Goal: Transaction & Acquisition: Purchase product/service

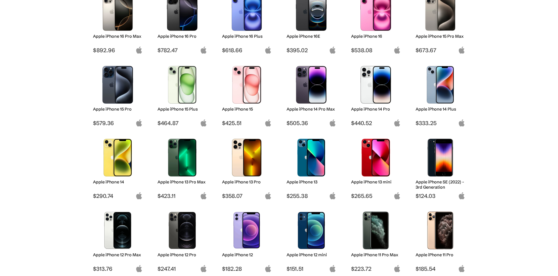
scroll to position [119, 0]
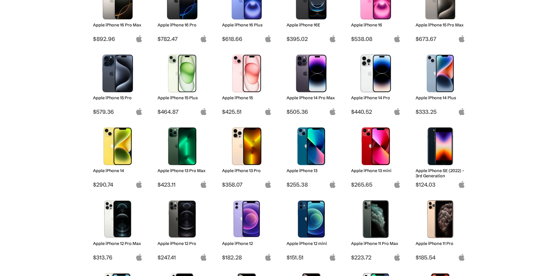
click at [312, 66] on img at bounding box center [311, 74] width 41 height 38
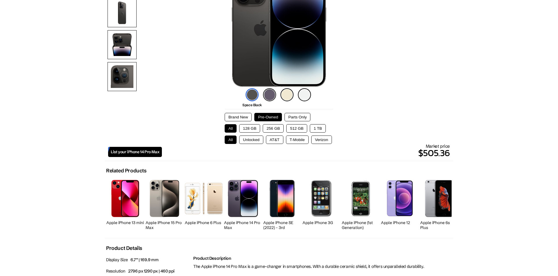
scroll to position [119, 0]
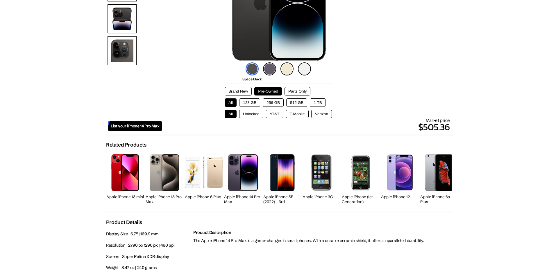
click at [248, 102] on button "128 GB" at bounding box center [249, 103] width 21 height 8
click at [252, 114] on button "Unlocked" at bounding box center [251, 114] width 24 height 8
click at [394, 120] on div "Market price $501.81" at bounding box center [306, 126] width 288 height 17
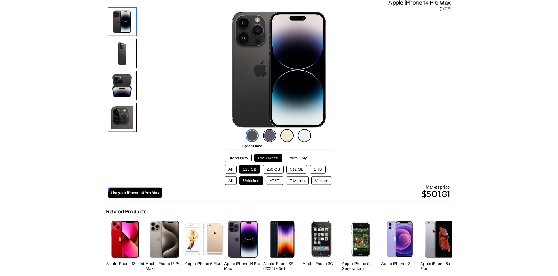
scroll to position [0, 0]
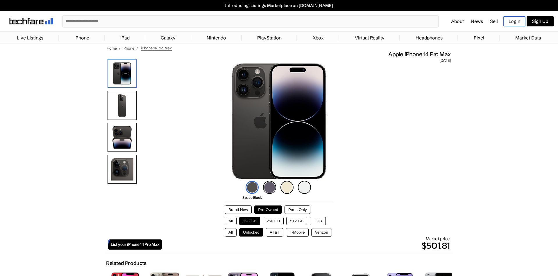
click at [492, 23] on link "Sell" at bounding box center [494, 21] width 8 height 6
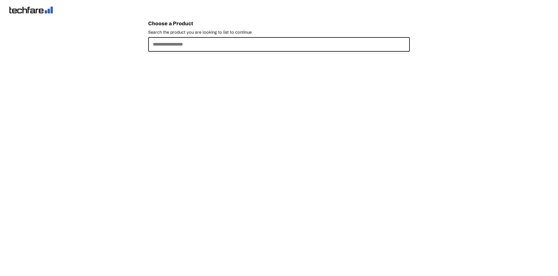
click at [174, 45] on input "Search the product you are looking to list to continue" at bounding box center [279, 44] width 262 height 15
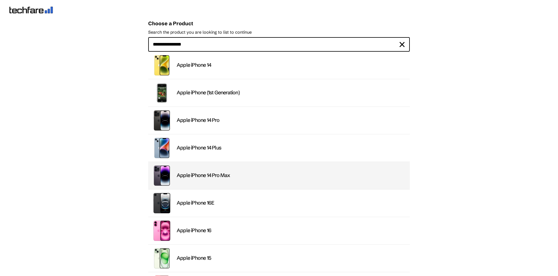
type input "**********"
click at [191, 175] on div "Apple iPhone 14 Pro Max" at bounding box center [292, 175] width 230 height 7
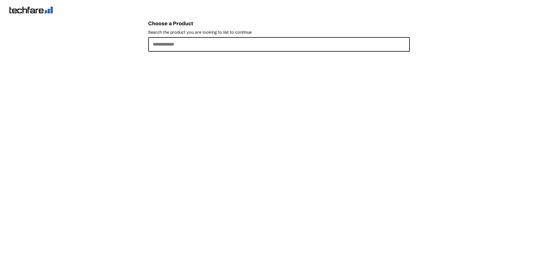
click at [243, 82] on main "Choose a Product Search the product you are looking to list to continue ×" at bounding box center [279, 106] width 262 height 178
click at [213, 49] on input "Search the product you are looking to list to continue" at bounding box center [279, 44] width 262 height 15
type input "*"
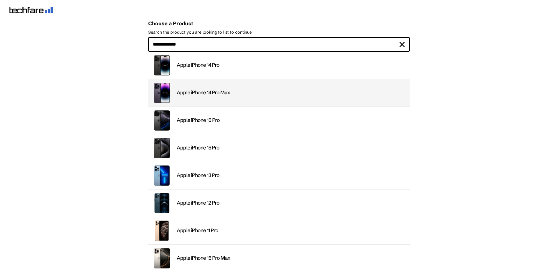
type input "**********"
click at [227, 92] on div "Apple iPhone 14 Pro Max" at bounding box center [292, 93] width 230 height 7
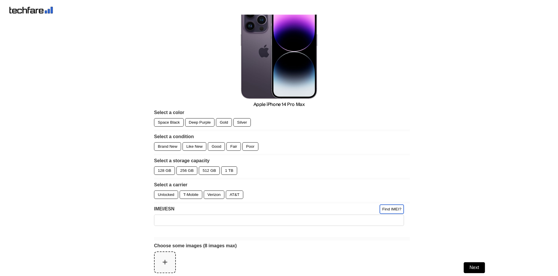
scroll to position [59, 0]
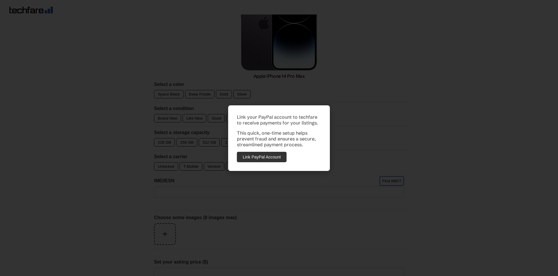
drag, startPoint x: 213, startPoint y: 103, endPoint x: 218, endPoint y: 107, distance: 6.0
click at [214, 103] on div "Link your PayPal account to techfare to receive payments for your listings. Thi…" at bounding box center [279, 138] width 558 height 276
click at [283, 157] on button "Link PayPal Account" at bounding box center [262, 157] width 50 height 10
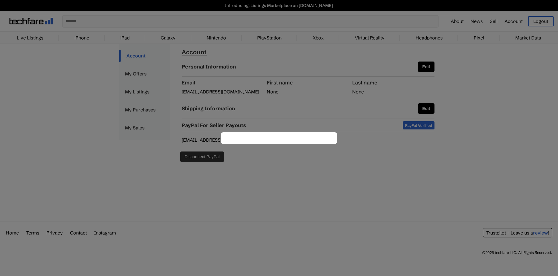
click at [342, 191] on div "Please provide your full name Next Please provide your shipping address Back Sa…" at bounding box center [279, 138] width 558 height 276
drag, startPoint x: 256, startPoint y: 115, endPoint x: 248, endPoint y: 137, distance: 23.4
click at [257, 115] on div "Please provide your full name Next Please provide your shipping address Back Sa…" at bounding box center [279, 138] width 558 height 276
click at [358, 167] on div "Please provide your full name Next Please provide your shipping address Back Sa…" at bounding box center [279, 138] width 558 height 276
click at [200, 156] on div "Please provide your full name Next Please provide your shipping address Back Sa…" at bounding box center [279, 138] width 558 height 276
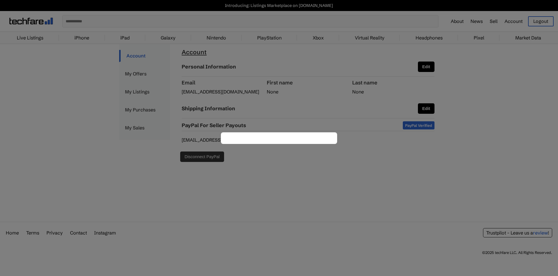
click at [241, 127] on div "Please provide your full name Next Please provide your shipping address Back Sa…" at bounding box center [279, 138] width 558 height 276
click at [211, 161] on div "Please provide your full name Next Please provide your shipping address Back Sa…" at bounding box center [279, 138] width 558 height 276
click at [94, 58] on div "Please provide your full name Next Please provide your shipping address Back Sa…" at bounding box center [279, 138] width 558 height 276
click at [274, 140] on div "Please provide your full name Next Please provide your shipping address Back Sa…" at bounding box center [279, 139] width 116 height 12
click at [272, 143] on div "Please provide your full name Next Please provide your shipping address Back Sa…" at bounding box center [279, 139] width 116 height 12
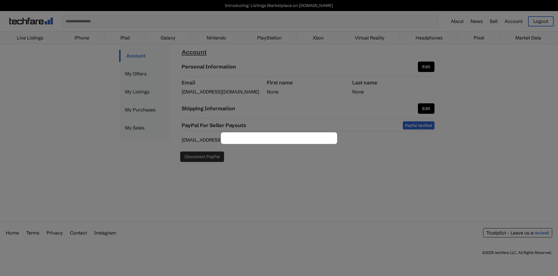
click at [272, 143] on div "Please provide your full name Next Please provide your shipping address Back Sa…" at bounding box center [279, 139] width 116 height 12
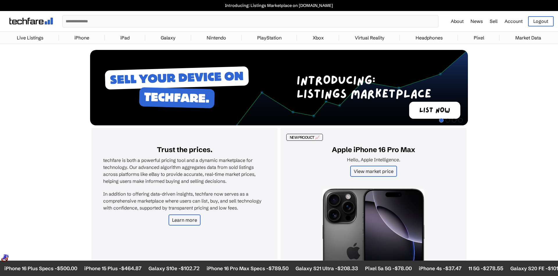
click at [496, 23] on link "Sell" at bounding box center [494, 21] width 8 height 6
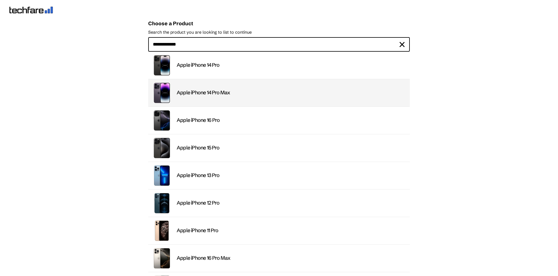
type input "**********"
click at [277, 95] on div "Apple iPhone 14 Pro Max" at bounding box center [292, 93] width 230 height 7
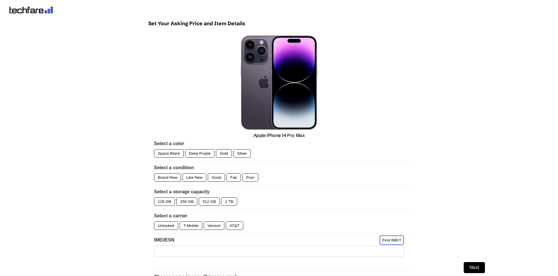
click at [210, 156] on div "Deep Purple" at bounding box center [200, 153] width 30 height 8
click at [215, 177] on div "Good" at bounding box center [216, 178] width 17 height 8
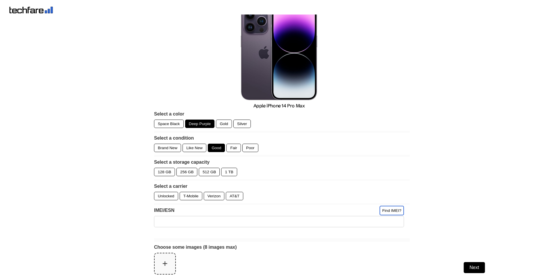
click at [173, 173] on div "128 GB" at bounding box center [164, 172] width 21 height 8
click at [168, 199] on div "Unlocked" at bounding box center [166, 196] width 24 height 8
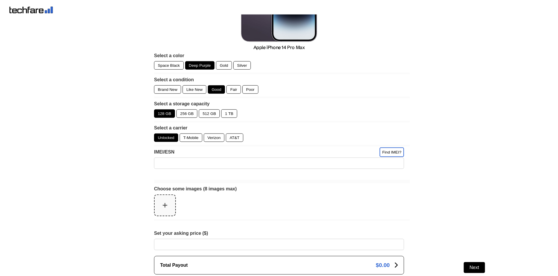
scroll to position [89, 0]
click at [209, 163] on input "IMEI/ESN" at bounding box center [279, 162] width 250 height 11
click at [281, 193] on form "Apple iPhone 14 Pro Max Select a color Space Black Deep Purple Gold Silver Sele…" at bounding box center [279, 157] width 262 height 432
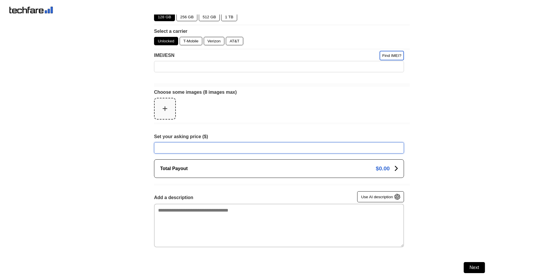
click at [226, 147] on input "Set your asking price ($)" at bounding box center [279, 147] width 250 height 11
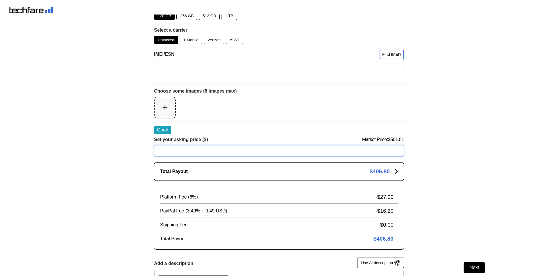
type input "***"
click at [285, 122] on form "Apple iPhone 14 Pro Max Select a color Space Black Deep Purple Gold Silver Sele…" at bounding box center [279, 93] width 262 height 499
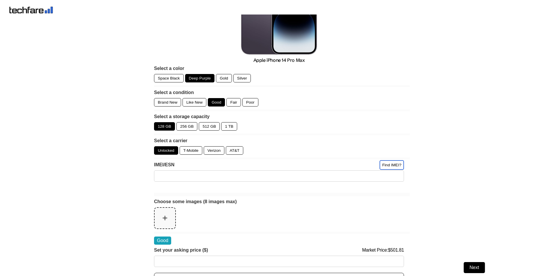
scroll to position [0, 0]
